Goal: Task Accomplishment & Management: Complete application form

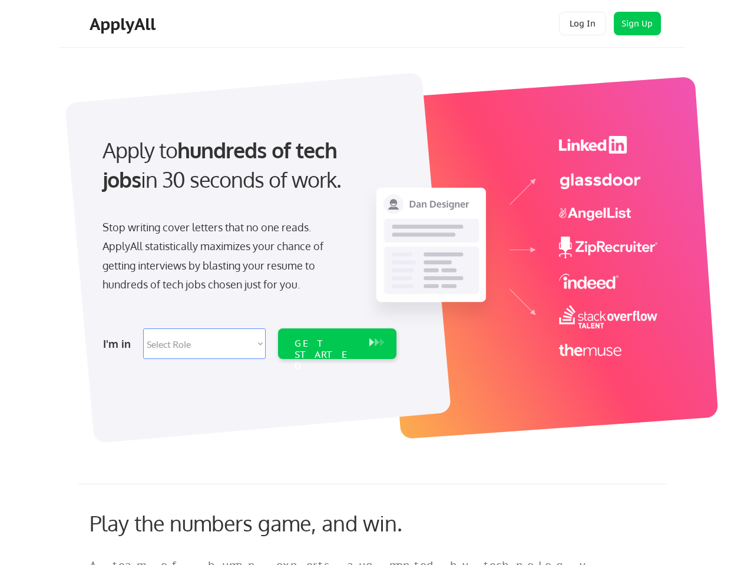
click at [371, 283] on div "Apply to hundreds of tech jobs in 30 seconds of work. Stop writing cover letter…" at bounding box center [248, 244] width 329 height 241
click at [373, 251] on div "Apply to hundreds of tech jobs in 30 seconds of work. Stop writing cover letter…" at bounding box center [248, 244] width 329 height 241
click at [248, 244] on div "Stop writing cover letters that no one reads. ApplyAll statistically maximizes …" at bounding box center [223, 256] width 242 height 77
click at [247, 175] on div "Apply to hundreds of tech jobs in 30 seconds of work." at bounding box center [246, 164] width 289 height 59
click at [223, 258] on div "Stop writing cover letters that no one reads. ApplyAll statistically maximizes …" at bounding box center [223, 256] width 242 height 77
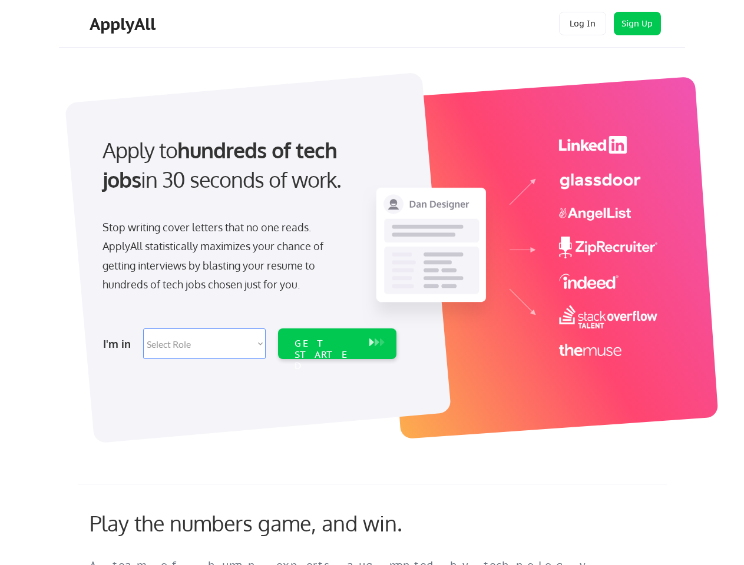
click at [248, 344] on select "Select Role Software Engineering Product Management Customer Success Sales UI/U…" at bounding box center [204, 343] width 122 height 31
click at [120, 344] on div "I'm in" at bounding box center [119, 343] width 33 height 19
click at [204, 344] on select "Select Role Software Engineering Product Management Customer Success Sales UI/U…" at bounding box center [204, 343] width 122 height 31
click at [337, 344] on div "GET STARTED" at bounding box center [325, 355] width 63 height 34
click at [326, 344] on div "GET STARTED" at bounding box center [325, 355] width 63 height 34
